Goal: Task Accomplishment & Management: Complete application form

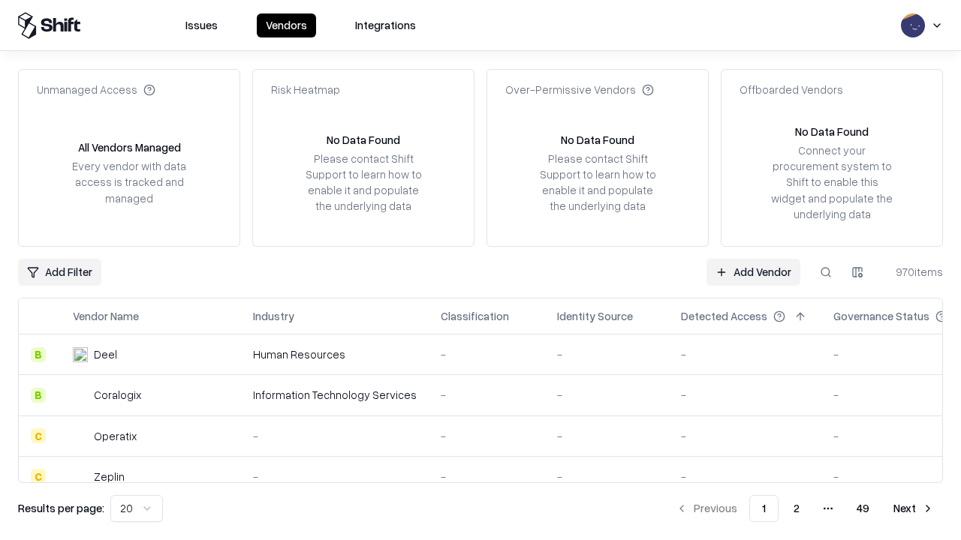
click at [753, 272] on link "Add Vendor" at bounding box center [753, 272] width 94 height 27
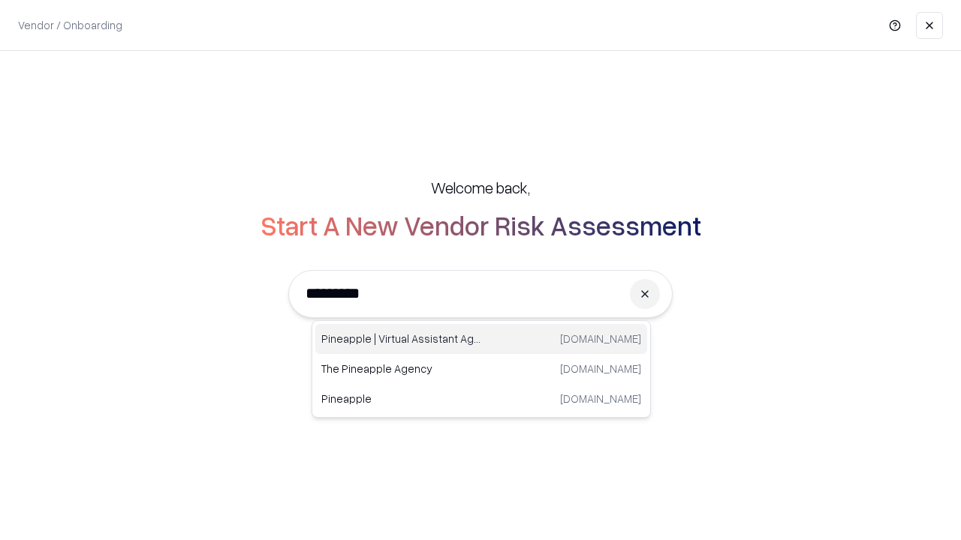
click at [481, 339] on div "Pineapple | Virtual Assistant Agency [DOMAIN_NAME]" at bounding box center [481, 339] width 332 height 30
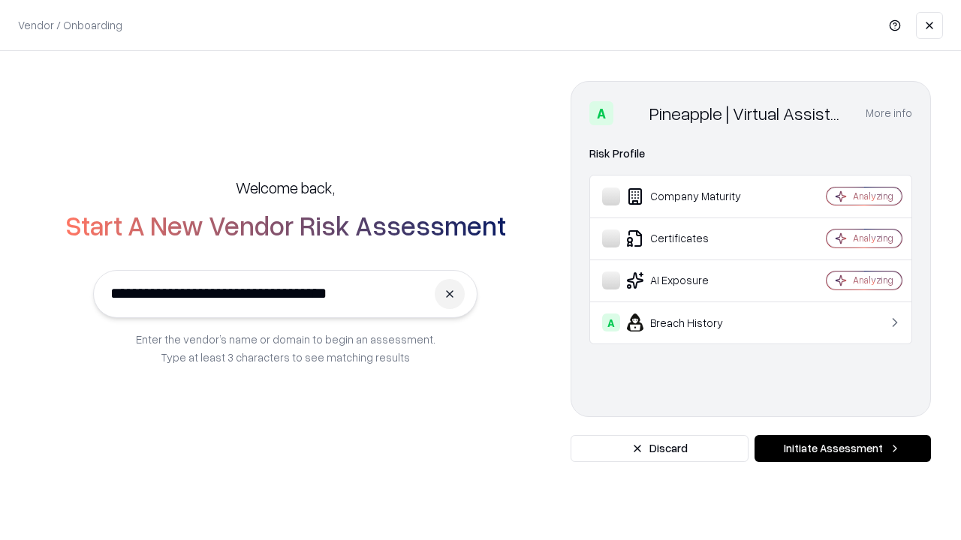
type input "**********"
click at [842, 449] on button "Initiate Assessment" at bounding box center [842, 448] width 176 height 27
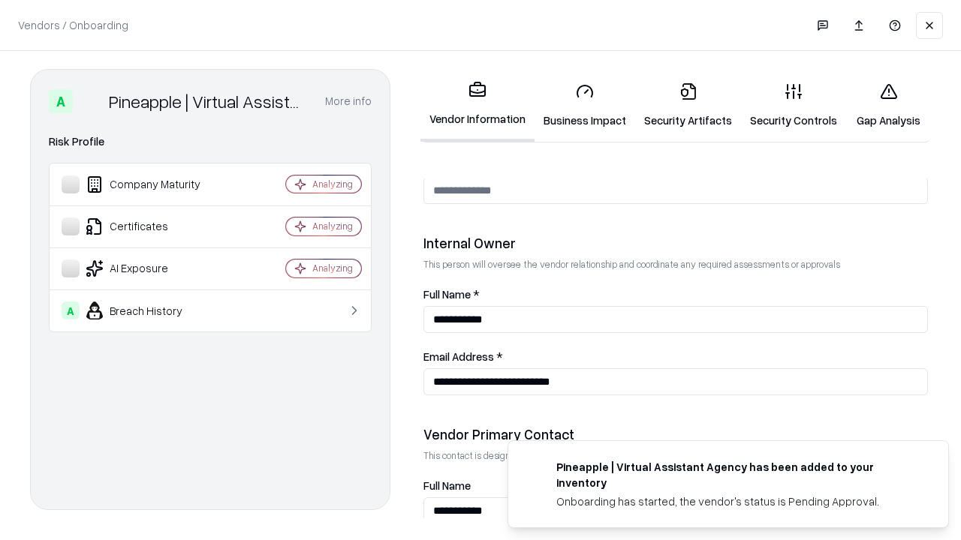
scroll to position [778, 0]
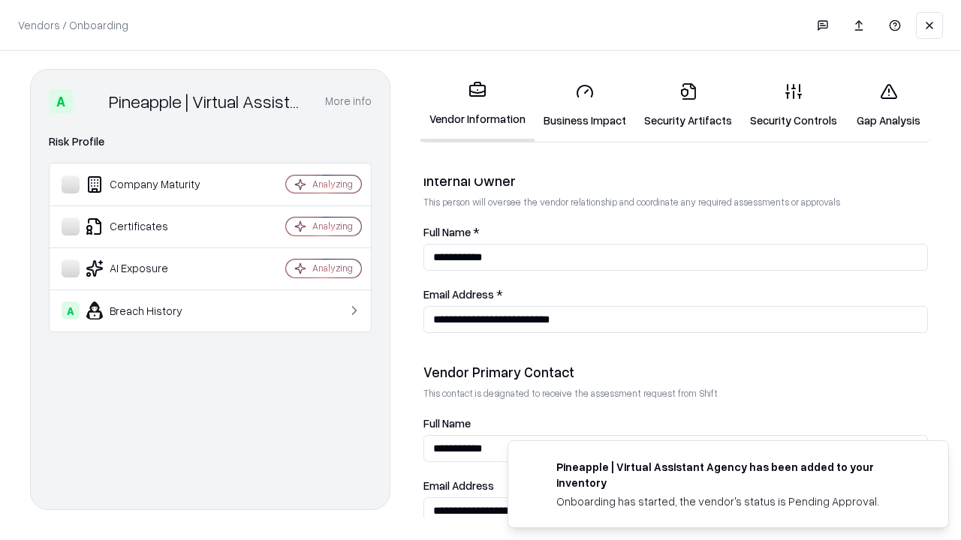
click at [585, 105] on link "Business Impact" at bounding box center [584, 106] width 101 height 70
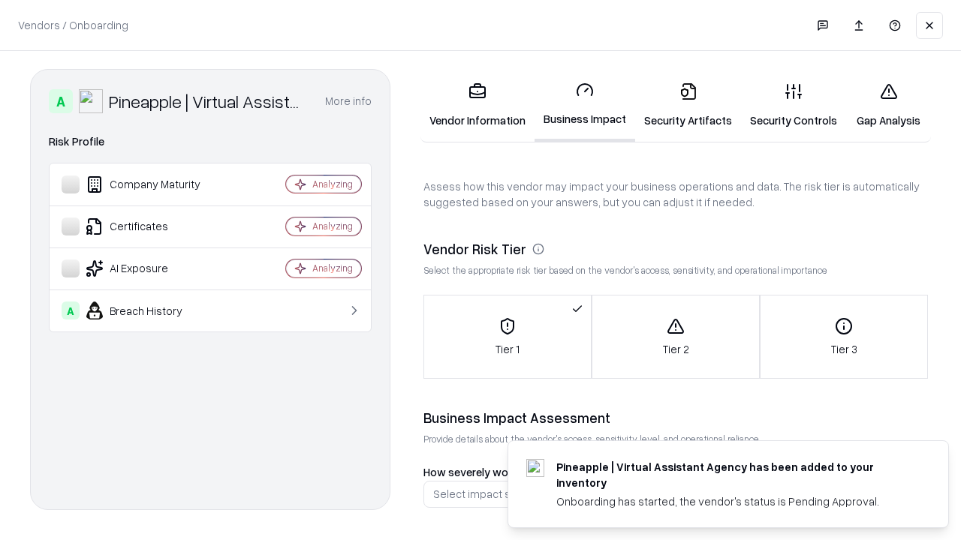
click at [687, 105] on link "Security Artifacts" at bounding box center [688, 106] width 106 height 70
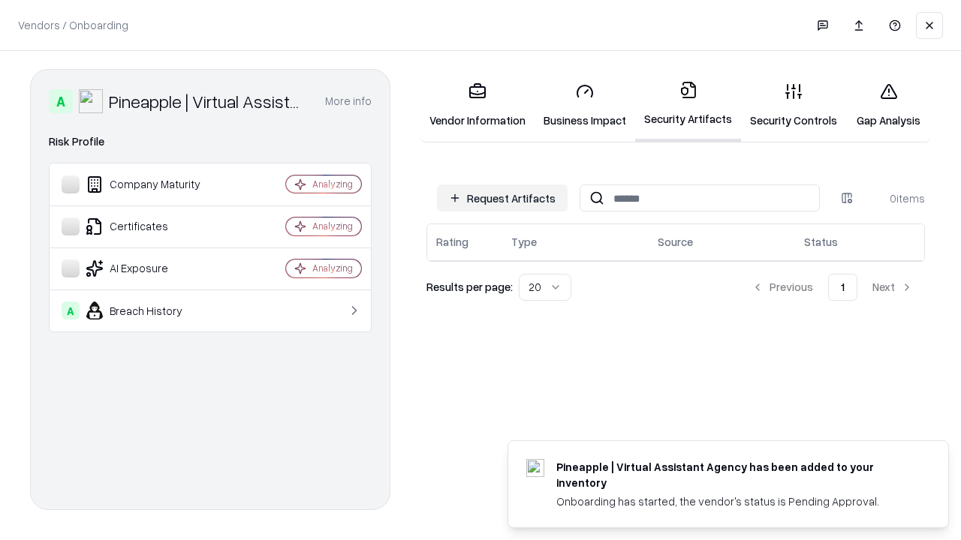
click at [502, 198] on button "Request Artifacts" at bounding box center [502, 198] width 131 height 27
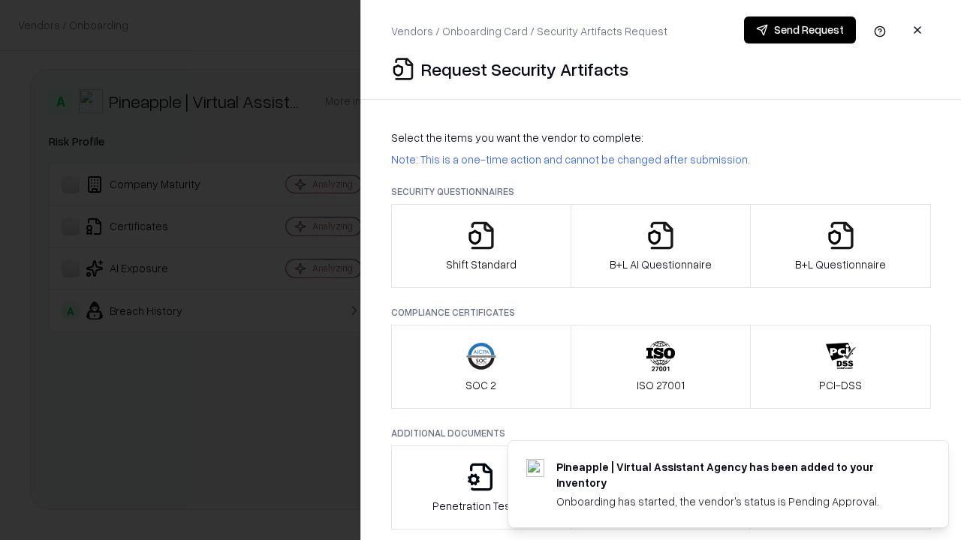
click at [480, 246] on icon "button" at bounding box center [481, 236] width 30 height 30
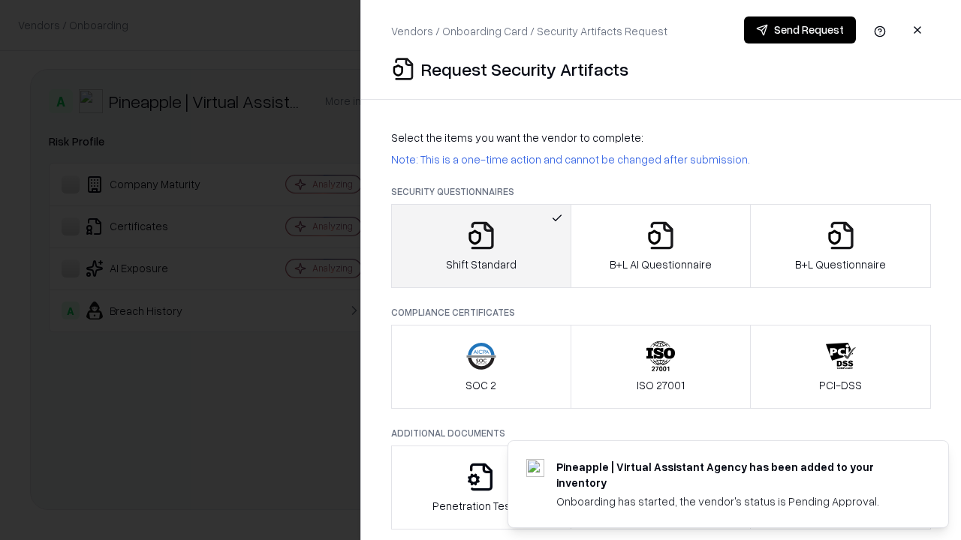
click at [799, 30] on button "Send Request" at bounding box center [800, 30] width 112 height 27
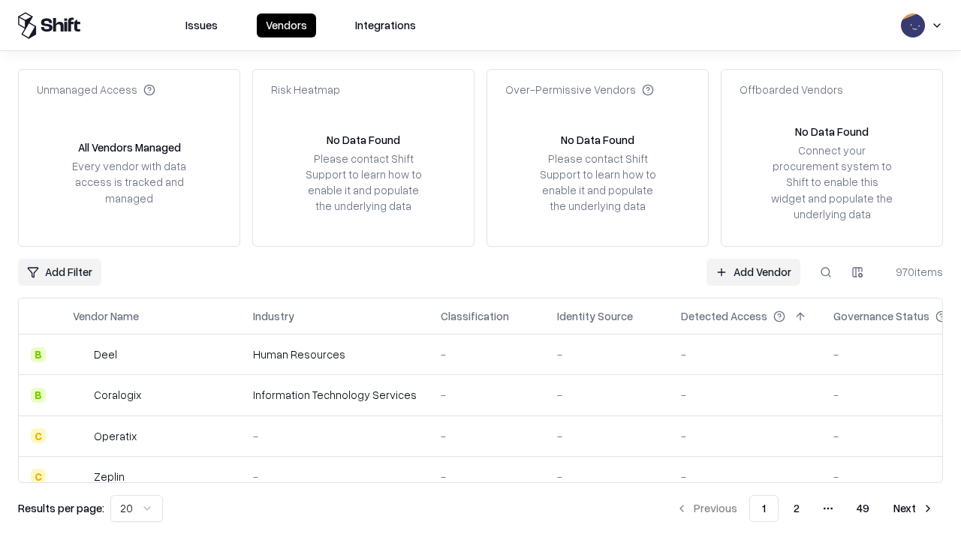
click at [826, 272] on button at bounding box center [825, 272] width 27 height 27
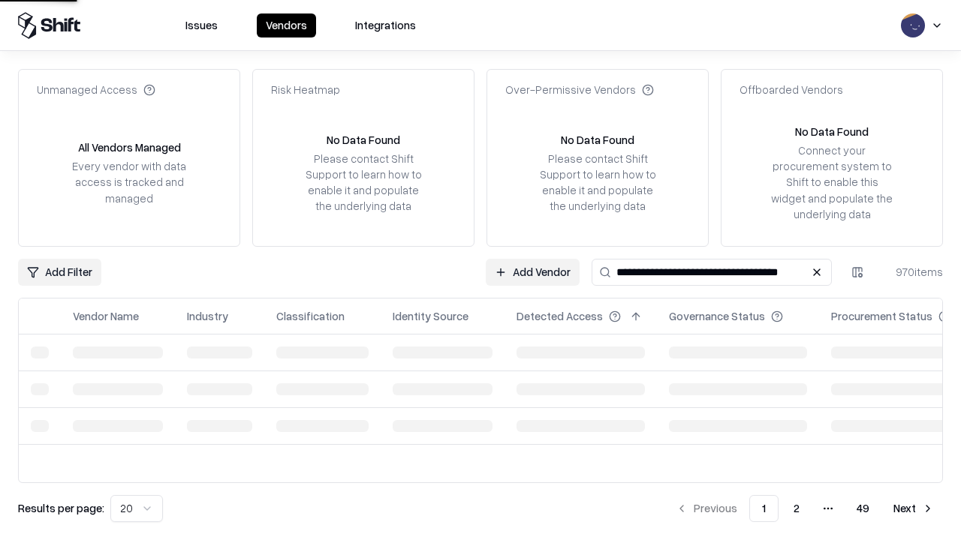
type input "**********"
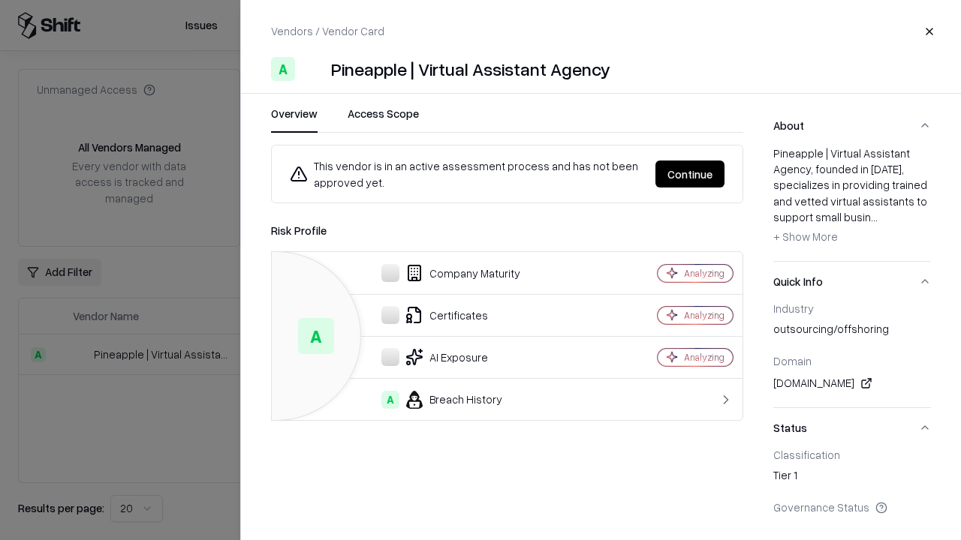
click at [690, 174] on button "Continue" at bounding box center [689, 174] width 69 height 27
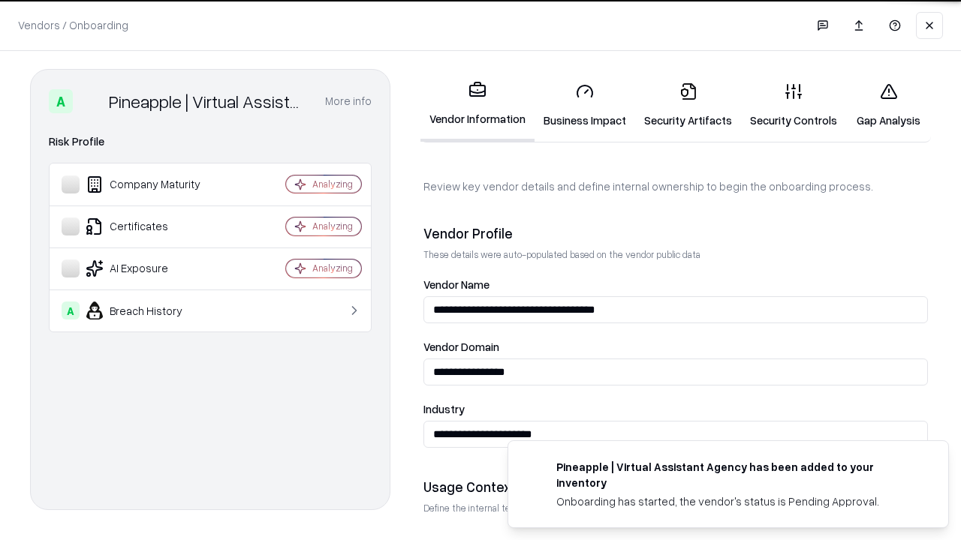
click at [687, 105] on link "Security Artifacts" at bounding box center [688, 106] width 106 height 70
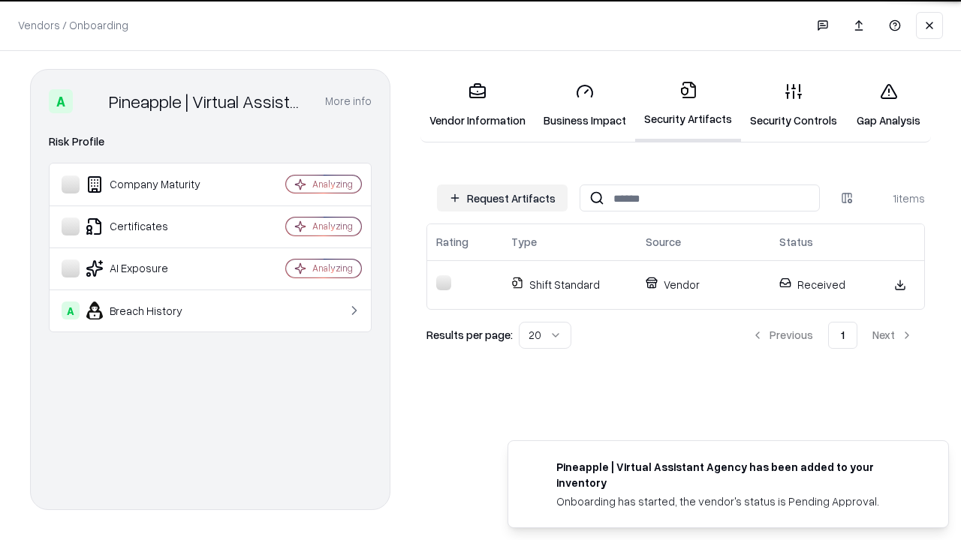
click at [793, 105] on link "Security Controls" at bounding box center [793, 106] width 105 height 70
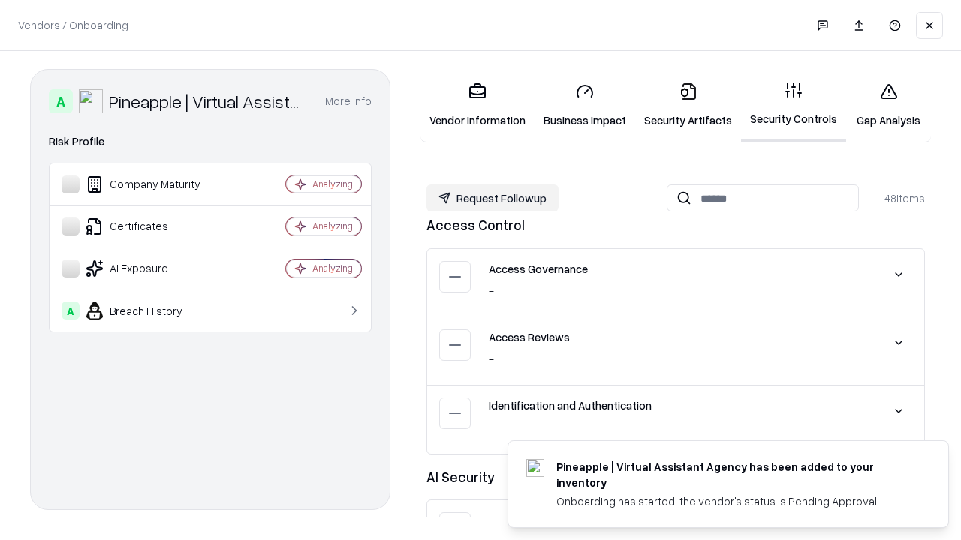
click at [492, 198] on button "Request Followup" at bounding box center [492, 198] width 132 height 27
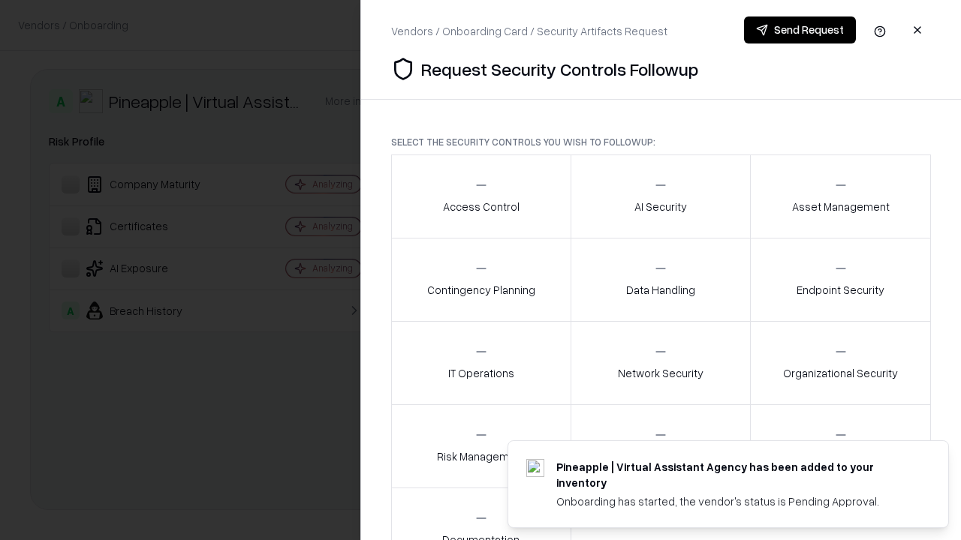
click at [480, 197] on div "Access Control" at bounding box center [481, 196] width 77 height 37
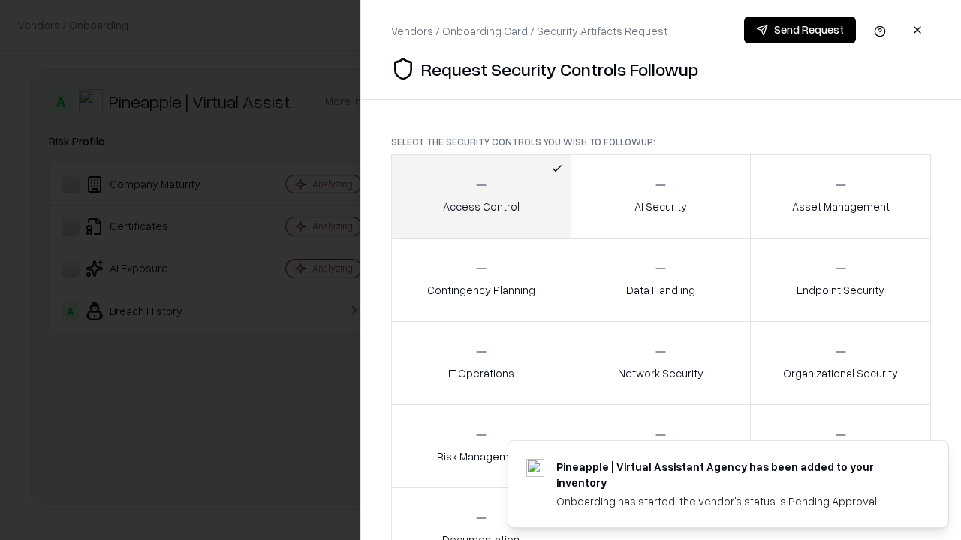
click at [799, 30] on button "Send Request" at bounding box center [800, 30] width 112 height 27
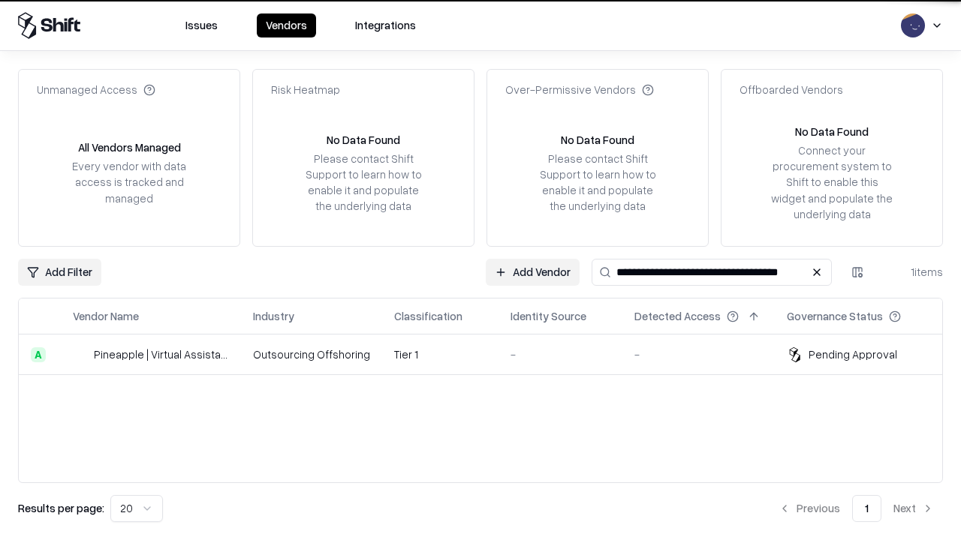
type input "**********"
click at [489, 354] on td "Tier 1" at bounding box center [440, 355] width 116 height 41
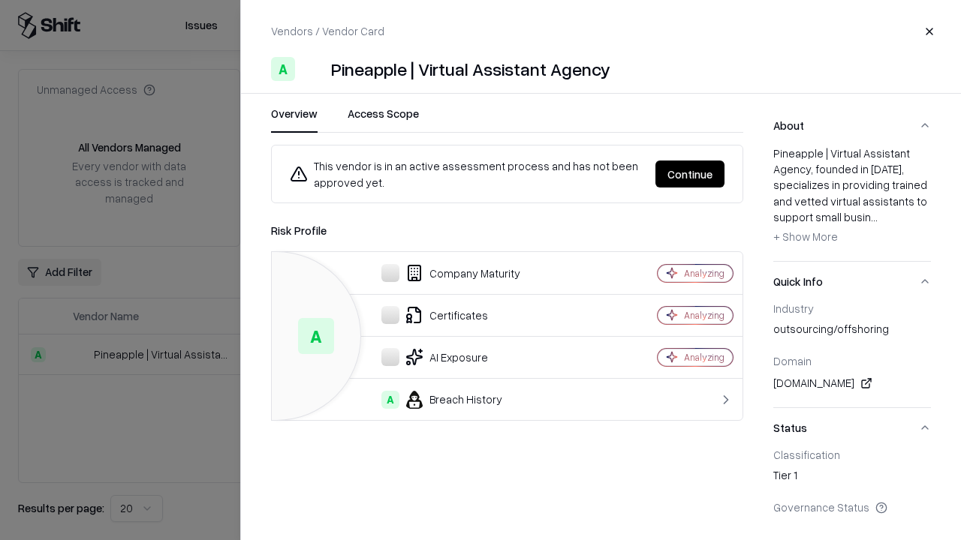
click at [690, 174] on button "Continue" at bounding box center [689, 174] width 69 height 27
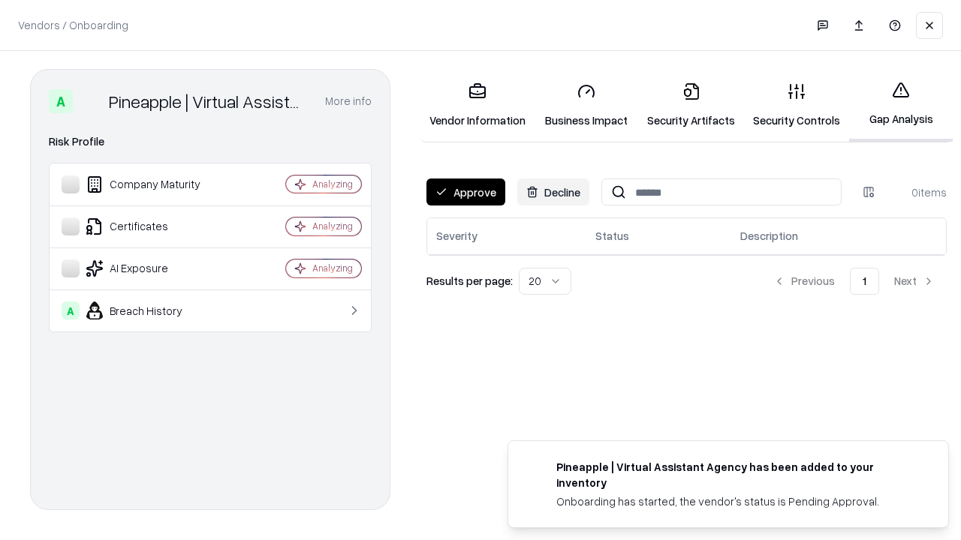
click at [465, 192] on button "Approve" at bounding box center [465, 192] width 79 height 27
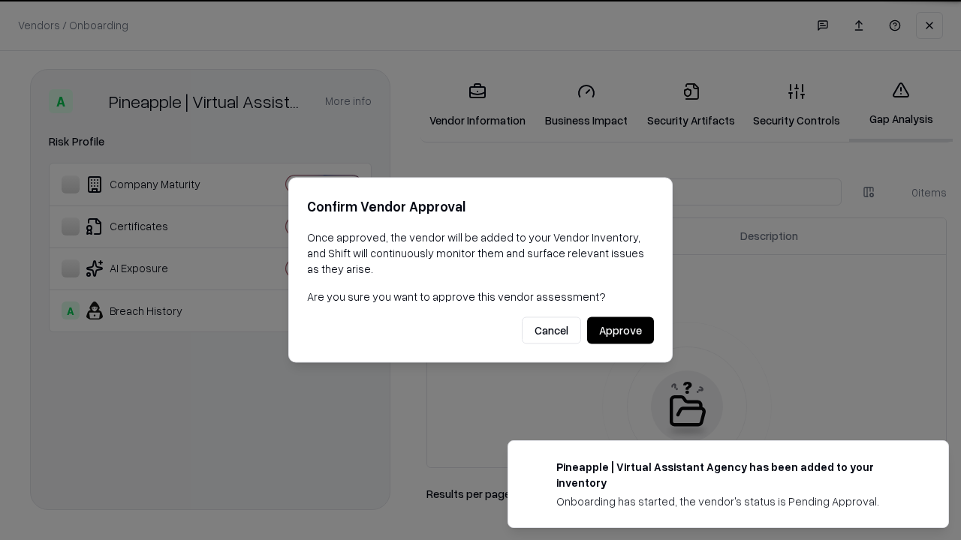
click at [620, 330] on button "Approve" at bounding box center [620, 330] width 67 height 27
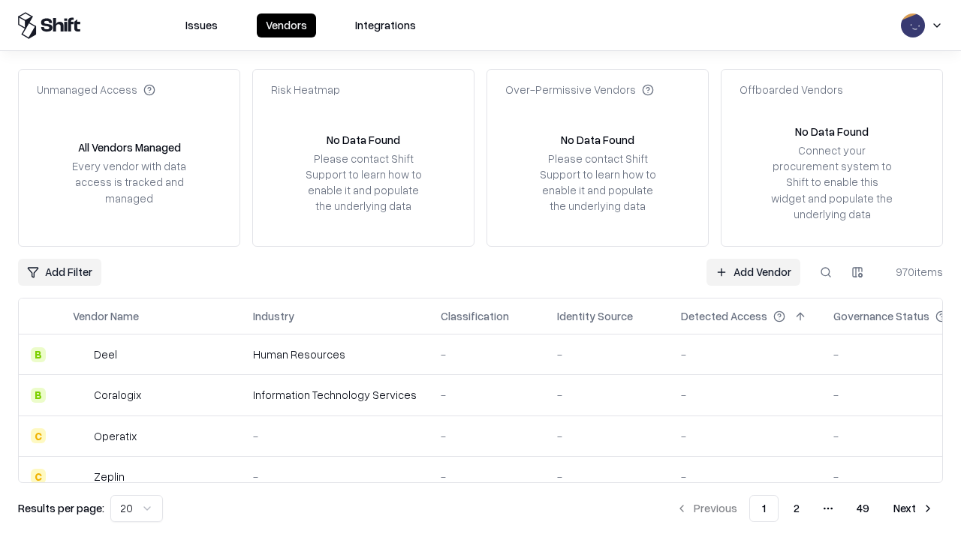
type input "**********"
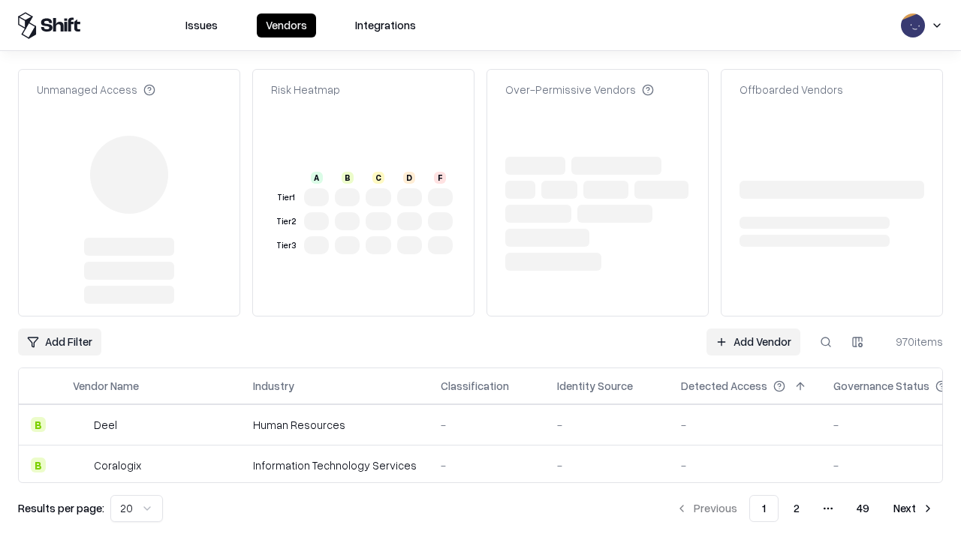
click at [753, 329] on link "Add Vendor" at bounding box center [753, 342] width 94 height 27
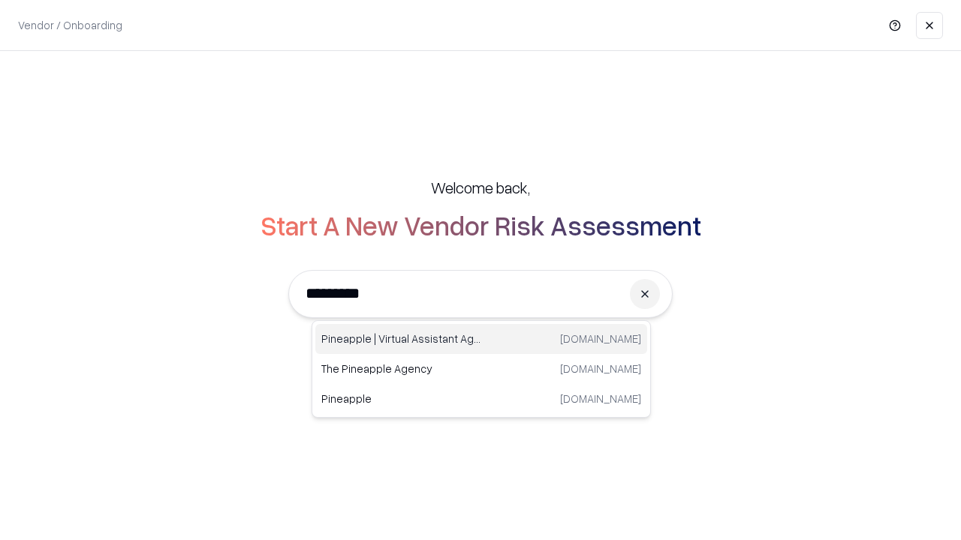
click at [481, 339] on div "Pineapple | Virtual Assistant Agency [DOMAIN_NAME]" at bounding box center [481, 339] width 332 height 30
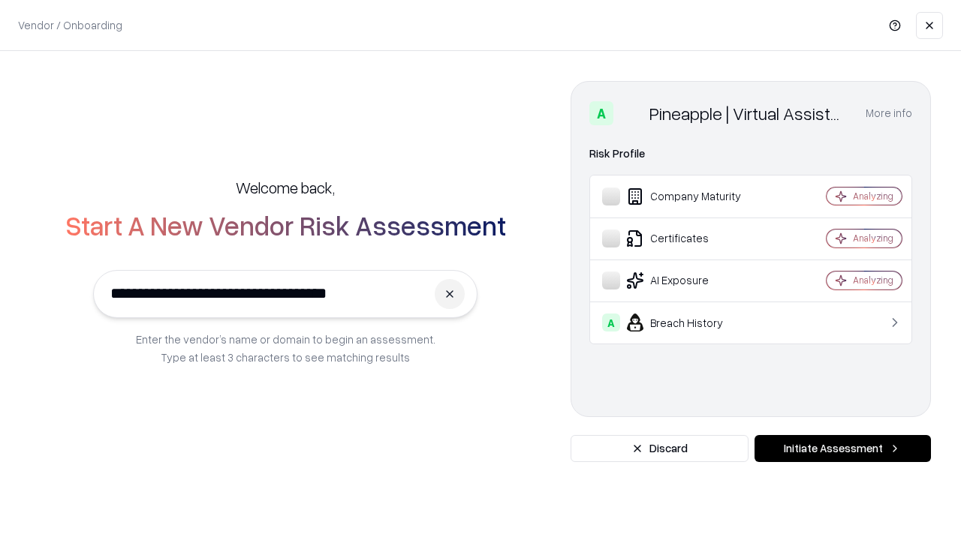
type input "**********"
click at [842, 449] on button "Initiate Assessment" at bounding box center [842, 448] width 176 height 27
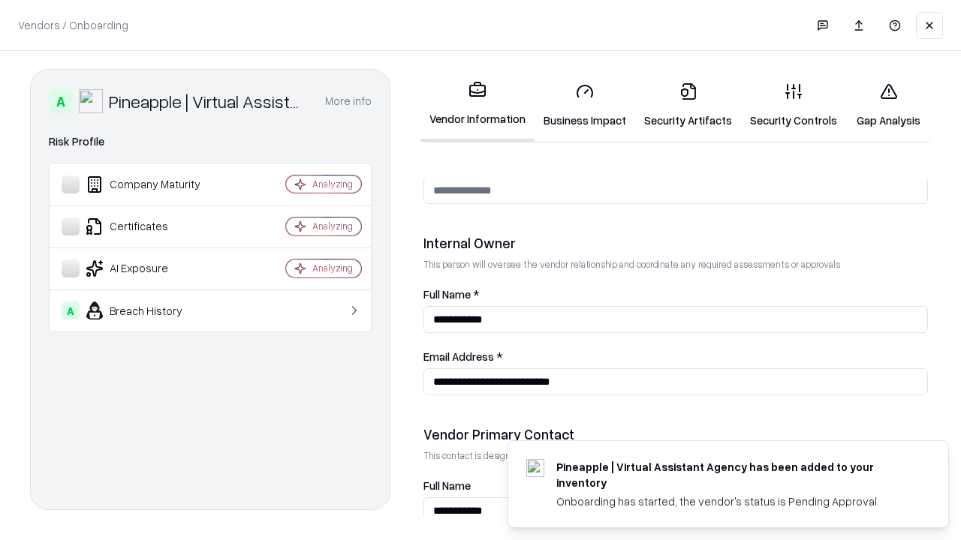
scroll to position [778, 0]
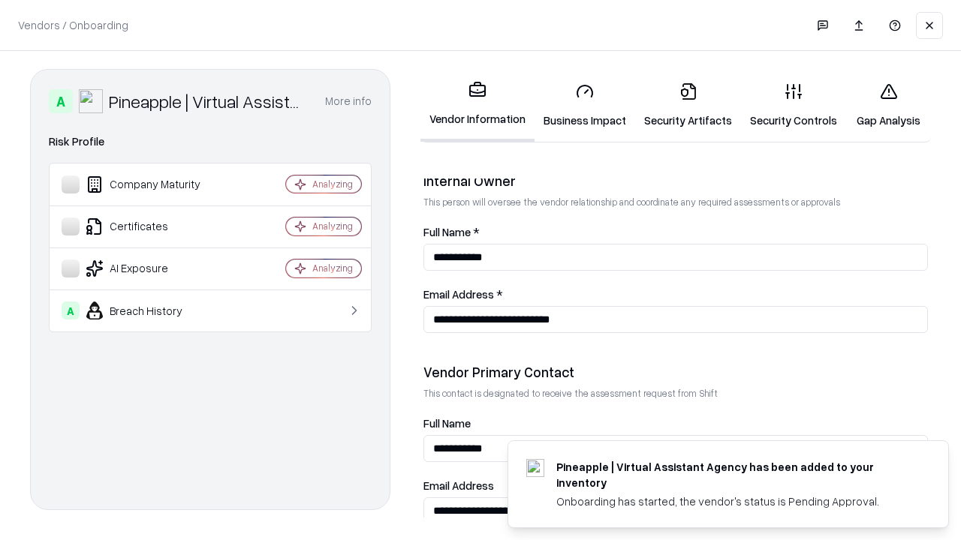
click at [888, 105] on link "Gap Analysis" at bounding box center [888, 106] width 85 height 70
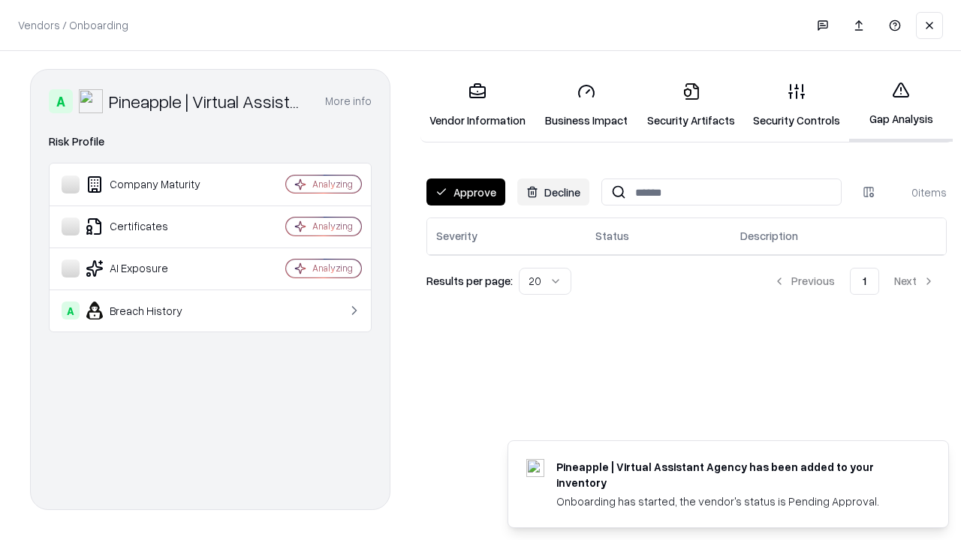
click at [465, 192] on button "Approve" at bounding box center [465, 192] width 79 height 27
